Goal: Navigation & Orientation: Find specific page/section

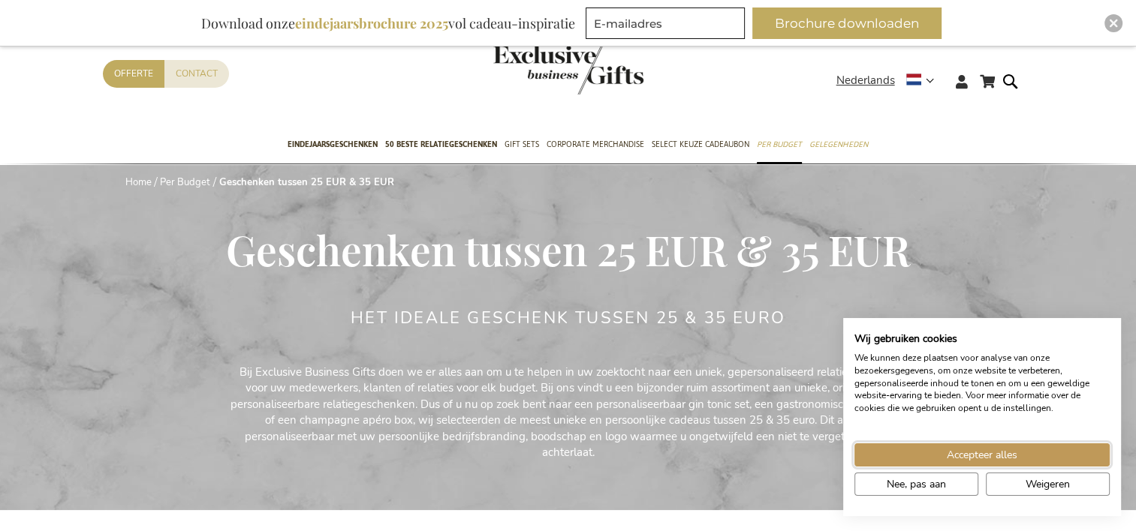
click at [1030, 458] on button "Accepteer alles" at bounding box center [981, 455] width 255 height 23
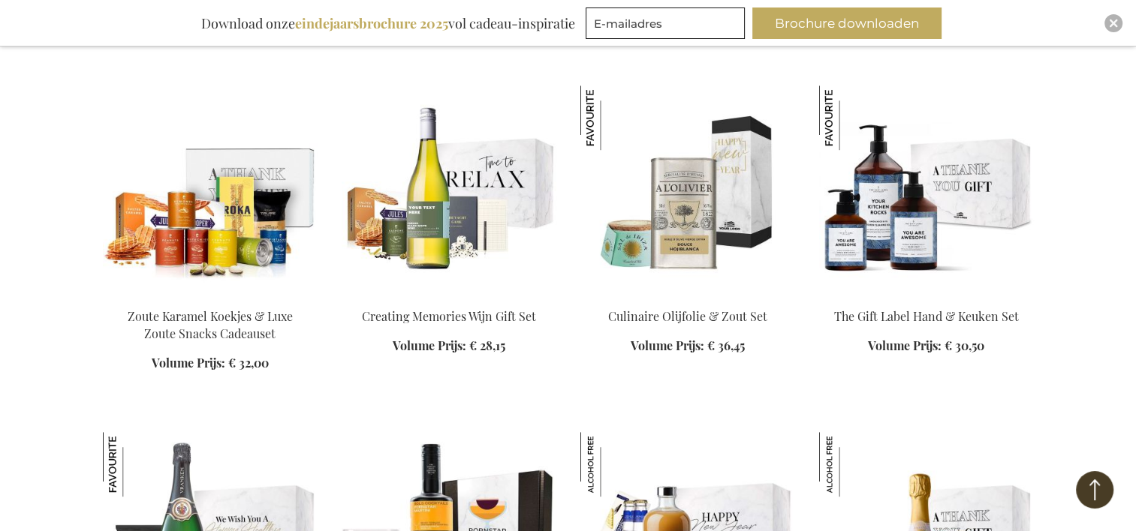
scroll to position [1126, 0]
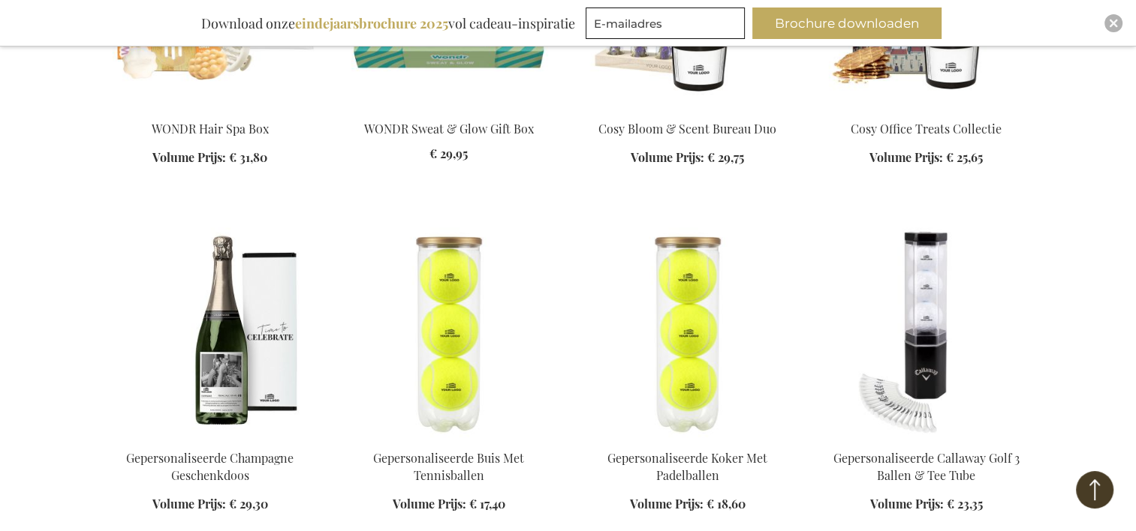
scroll to position [2177, 0]
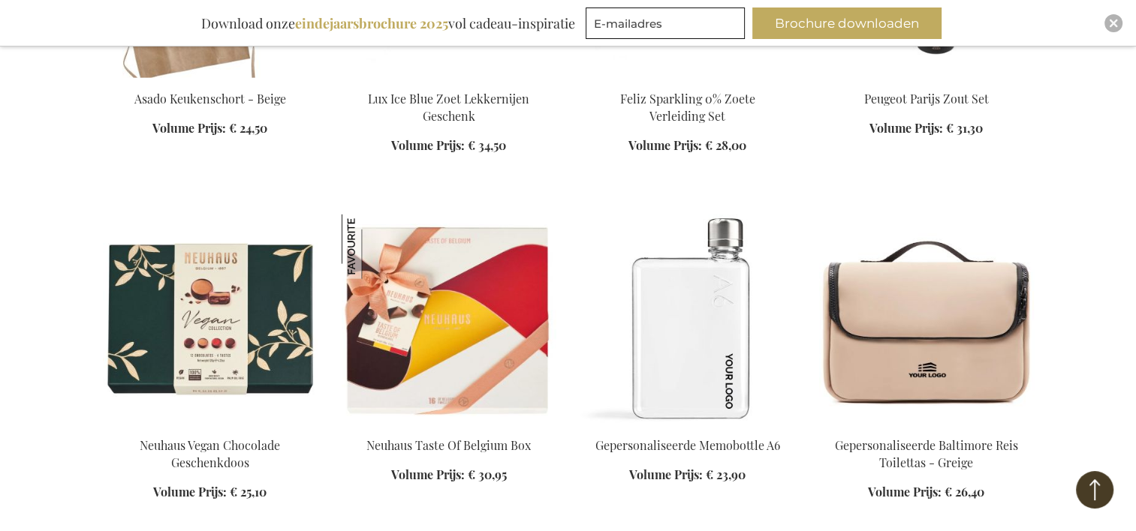
scroll to position [3228, 0]
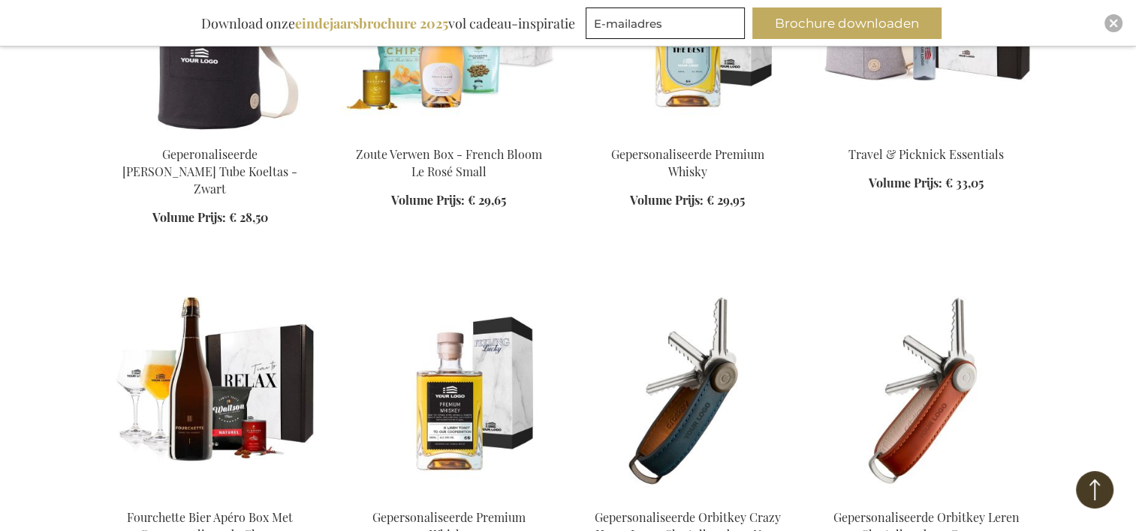
scroll to position [4579, 0]
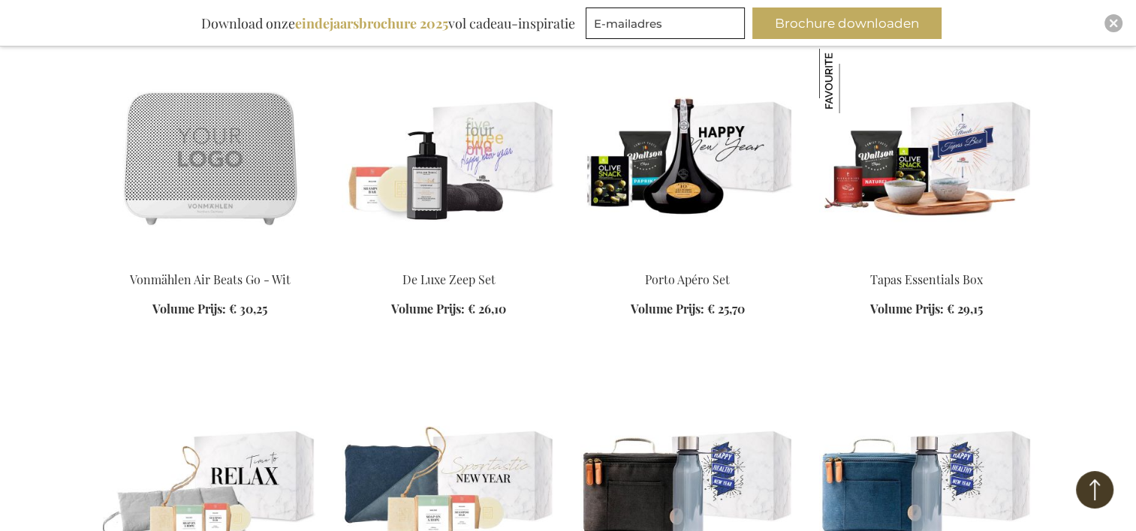
scroll to position [5480, 0]
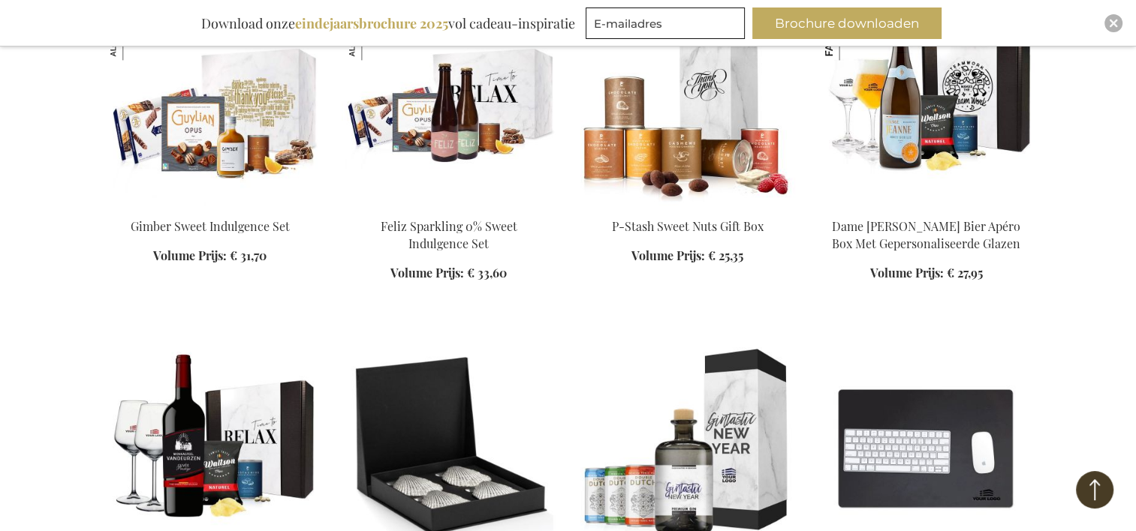
scroll to position [7657, 0]
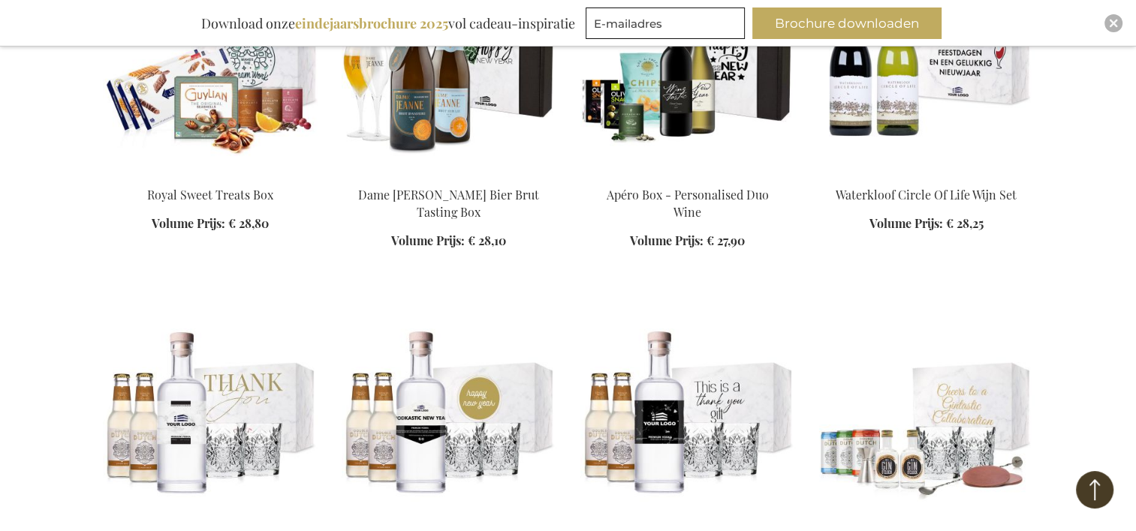
scroll to position [8633, 0]
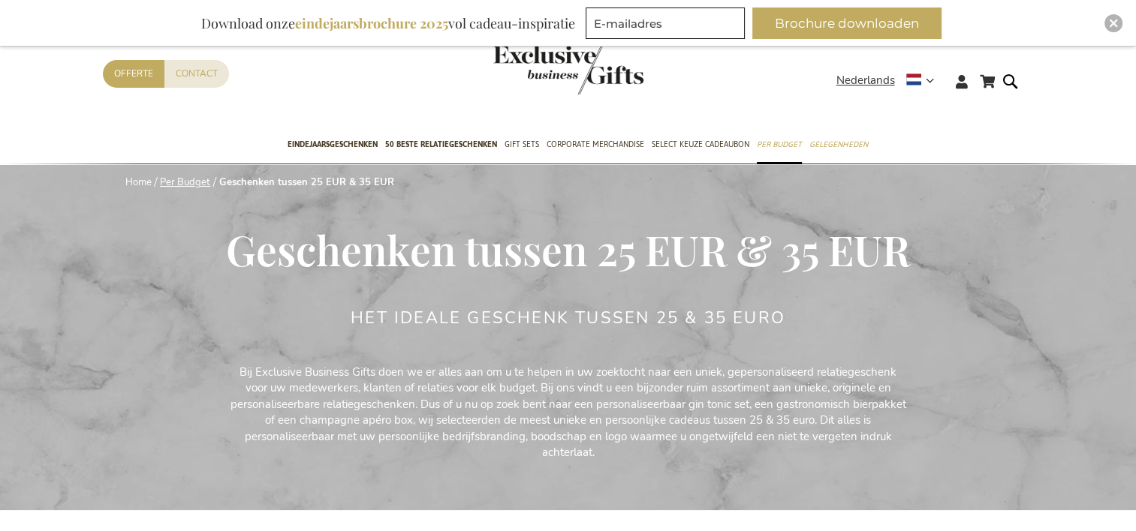
click at [195, 185] on link "Per Budget" at bounding box center [185, 183] width 50 height 14
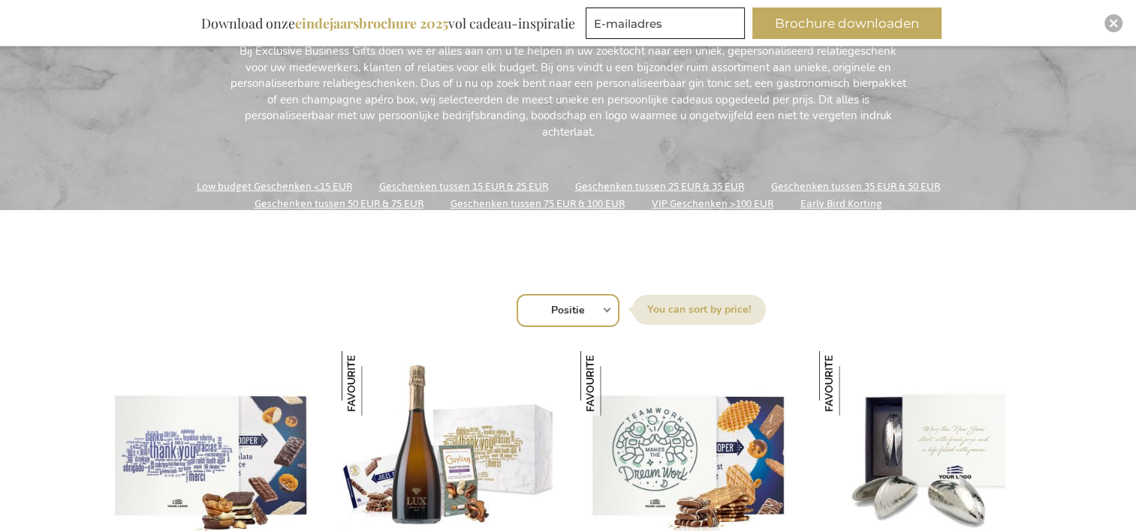
click at [811, 188] on link "Geschenken tussen 35 EUR & 50 EUR" at bounding box center [855, 186] width 169 height 20
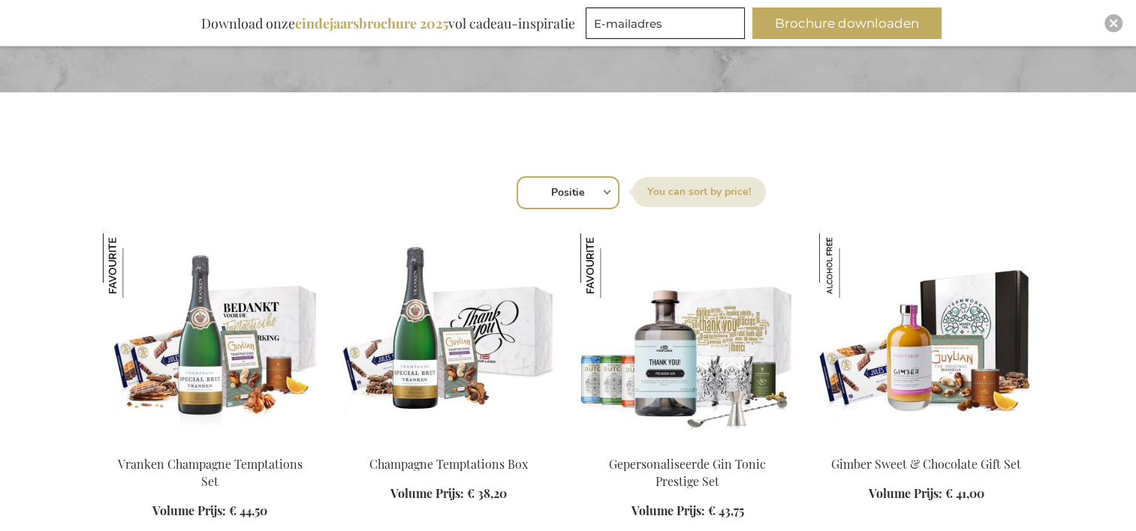
scroll to position [676, 0]
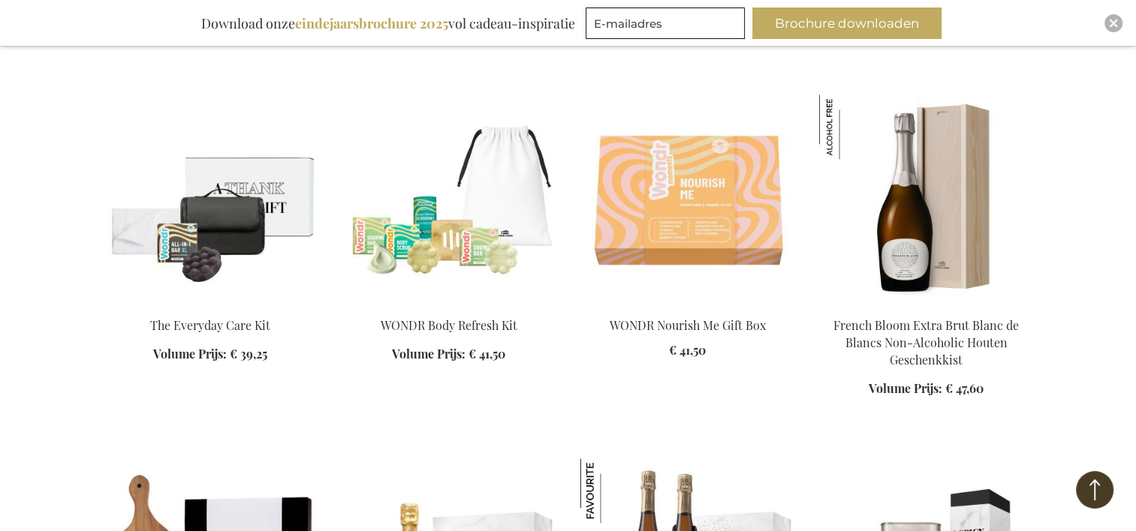
scroll to position [1952, 0]
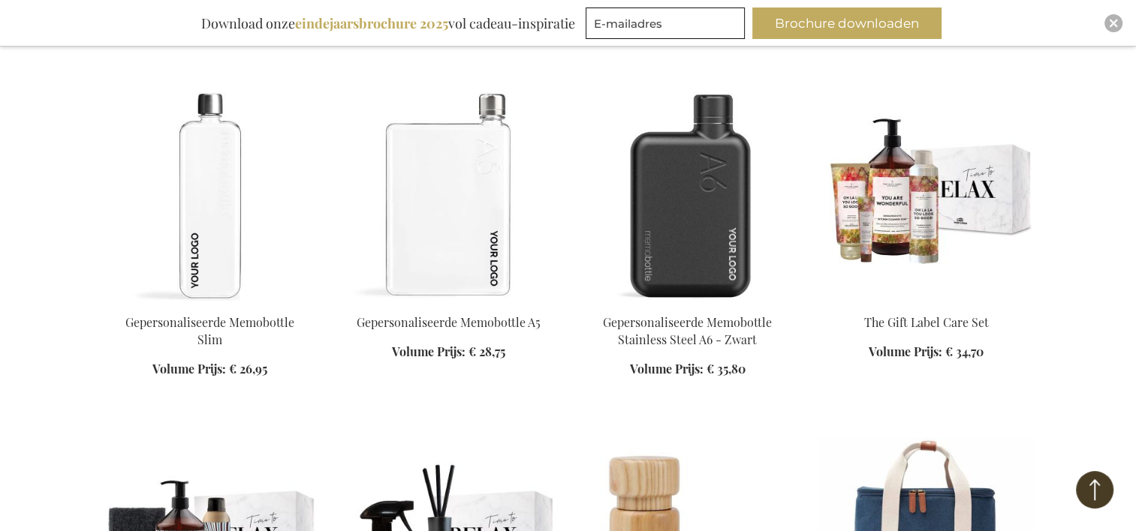
scroll to position [3378, 0]
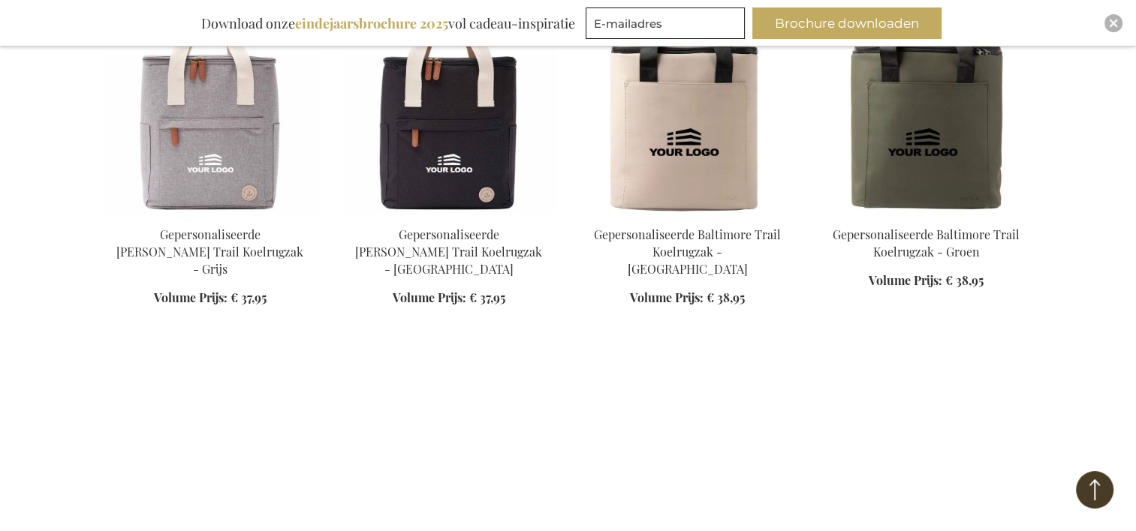
scroll to position [4354, 0]
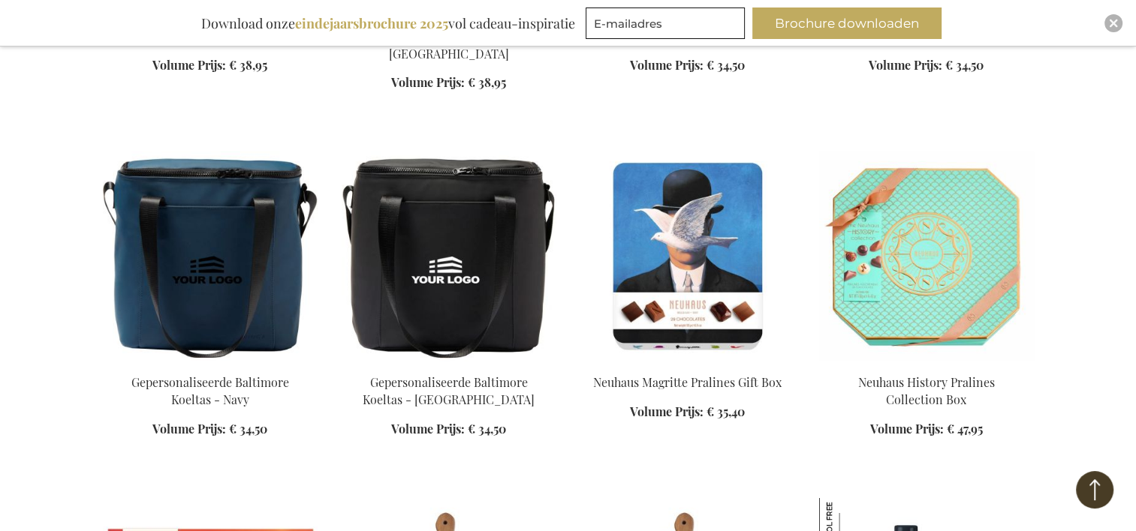
scroll to position [4804, 0]
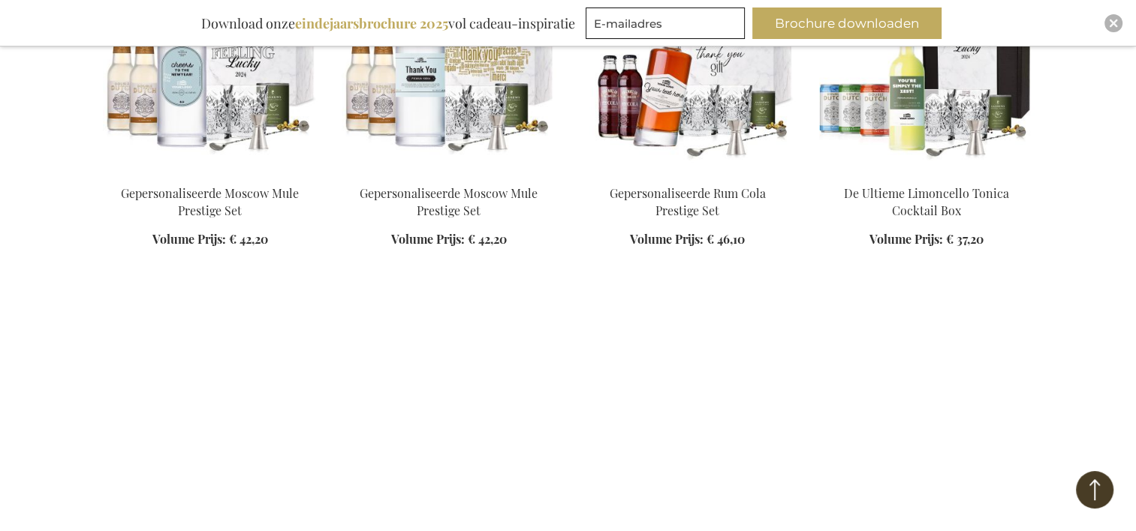
scroll to position [6681, 0]
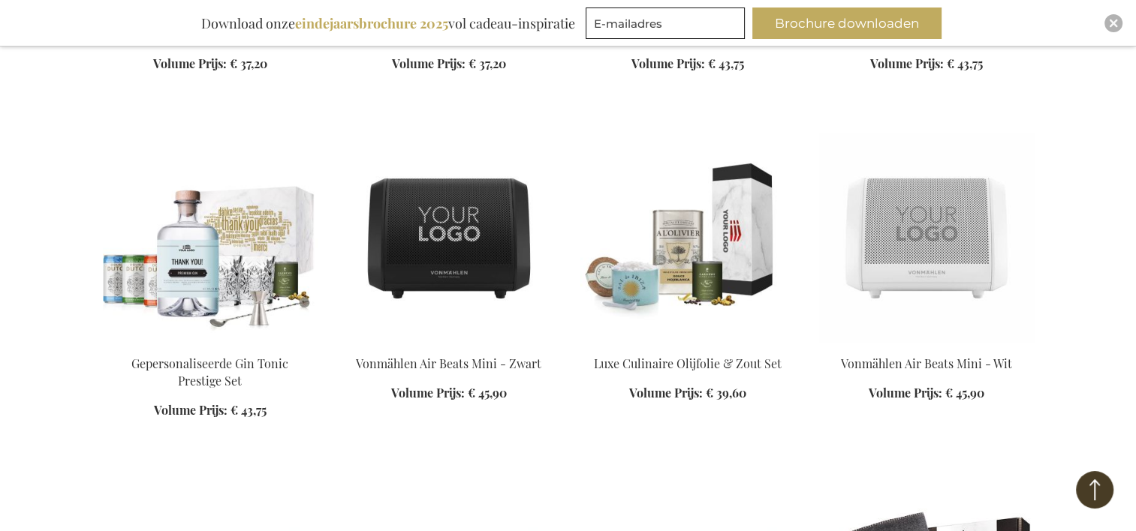
scroll to position [6831, 0]
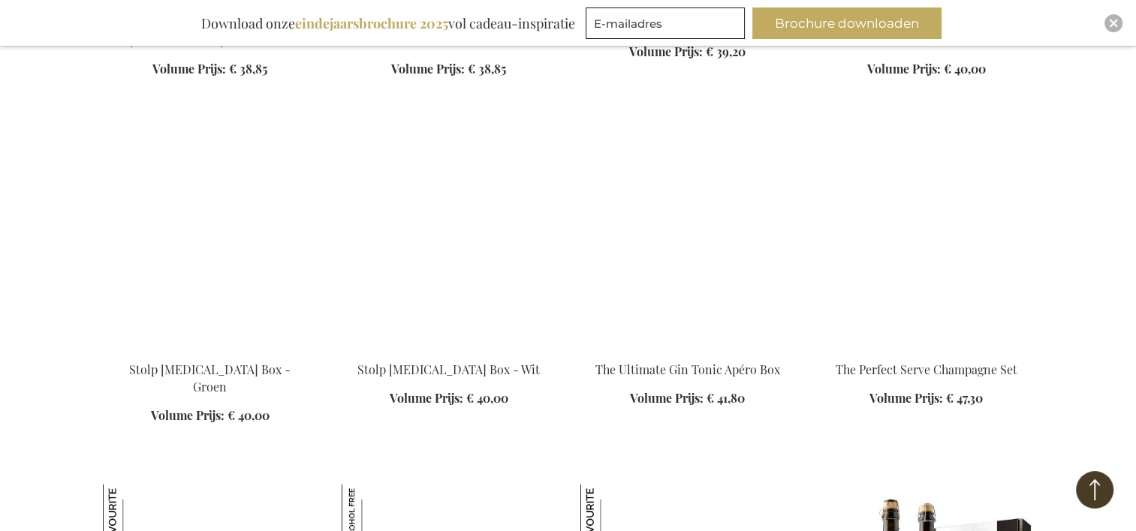
scroll to position [8558, 0]
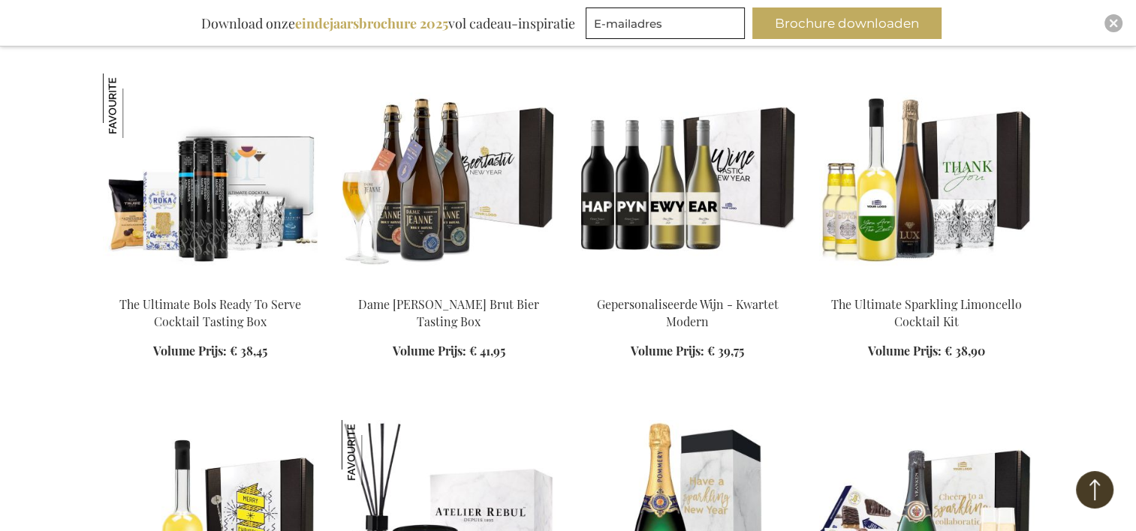
scroll to position [11260, 0]
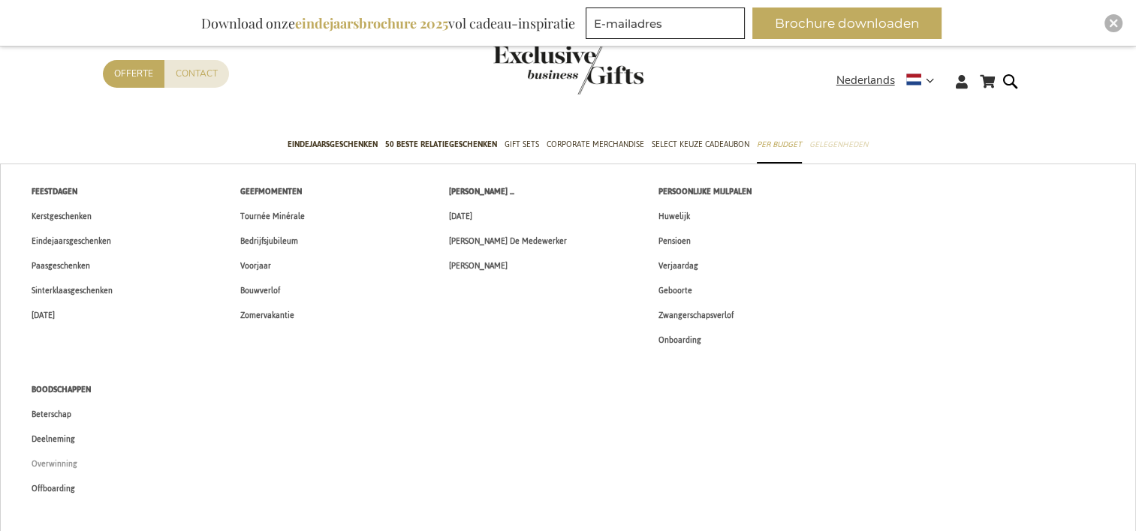
click at [60, 464] on span "Overwinning" at bounding box center [55, 464] width 46 height 16
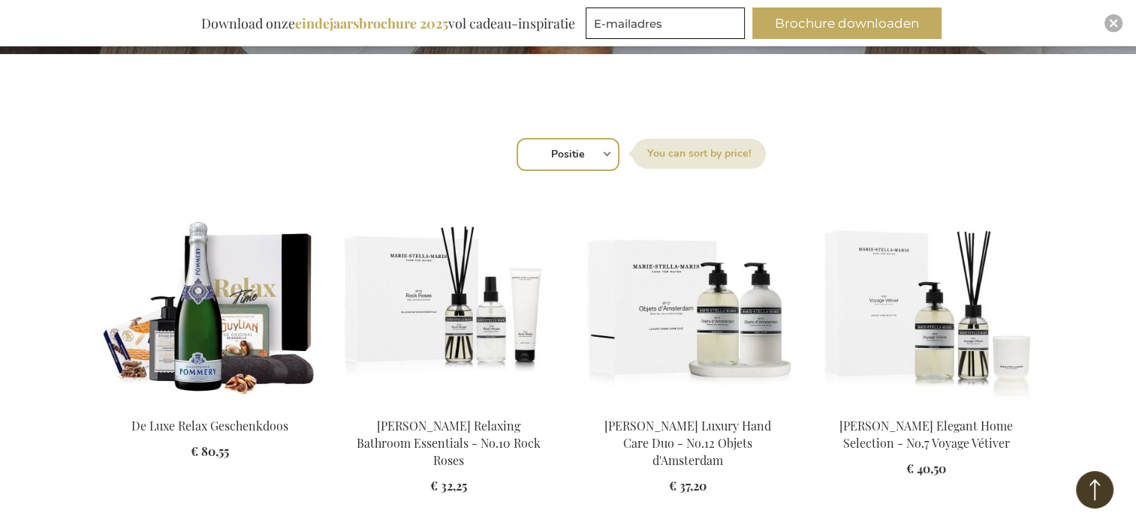
scroll to position [75, 0]
